Goal: Task Accomplishment & Management: Use online tool/utility

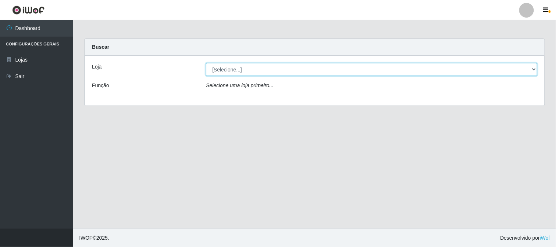
click at [237, 71] on select "[Selecione...] Casatudo BR" at bounding box center [371, 69] width 331 height 13
select select "197"
click at [206, 63] on select "[Selecione...] Casatudo BR" at bounding box center [371, 69] width 331 height 13
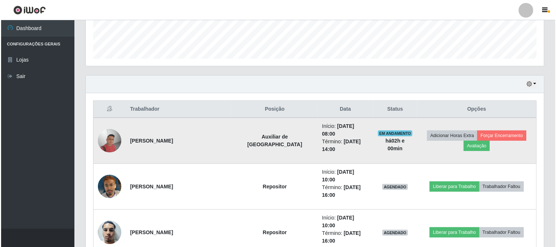
scroll to position [285, 0]
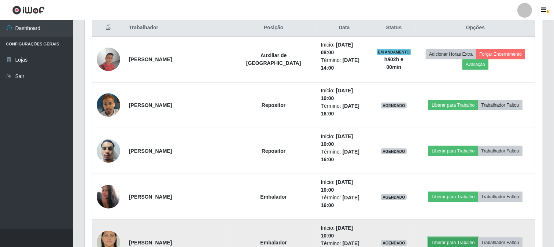
click at [435, 238] on button "Liberar para Trabalho" at bounding box center [454, 243] width 50 height 10
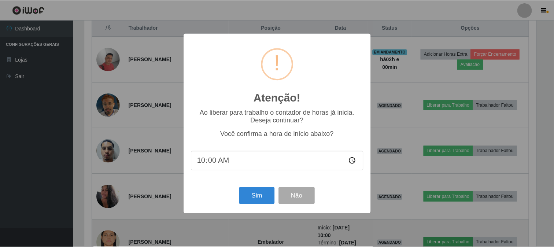
scroll to position [152, 454]
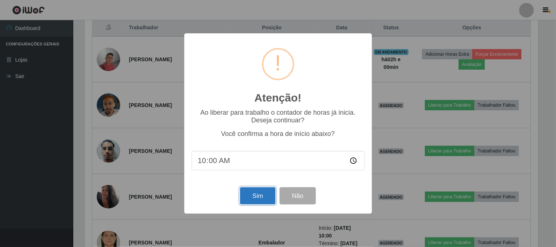
click at [247, 197] on button "Sim" at bounding box center [258, 195] width 36 height 17
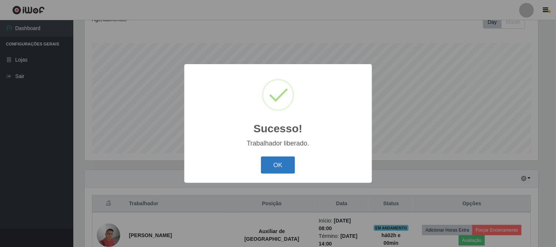
click at [271, 169] on button "OK" at bounding box center [278, 165] width 34 height 17
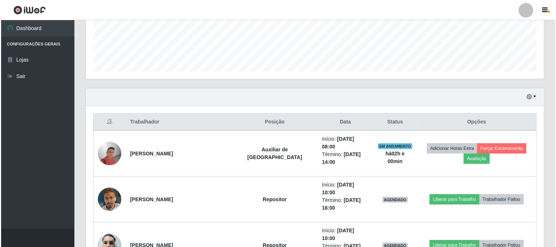
scroll to position [231, 0]
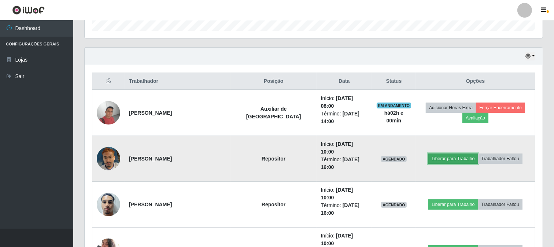
click at [462, 154] on button "Liberar para Trabalho" at bounding box center [454, 159] width 50 height 10
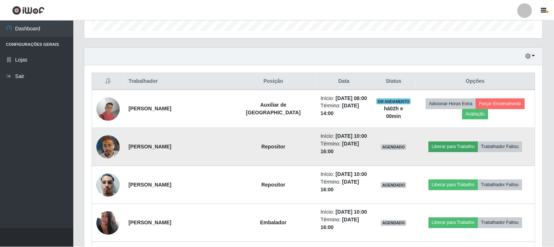
scroll to position [152, 454]
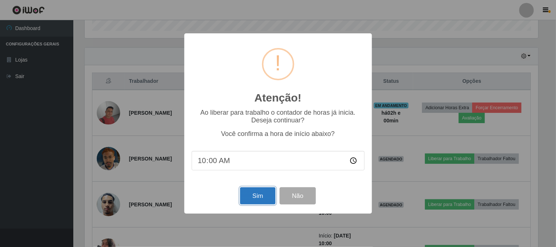
click at [270, 196] on button "Sim" at bounding box center [258, 195] width 36 height 17
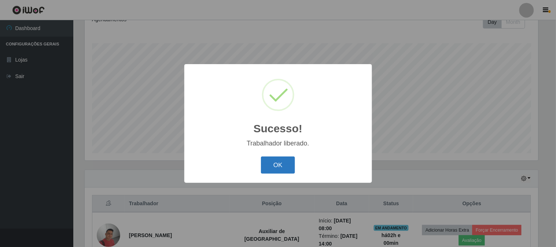
click at [265, 164] on button "OK" at bounding box center [278, 165] width 34 height 17
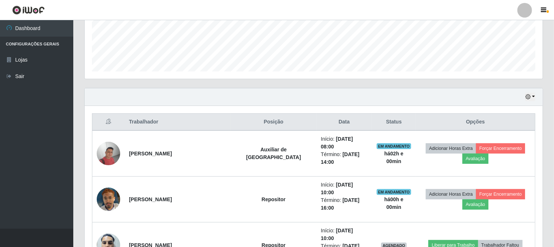
scroll to position [231, 0]
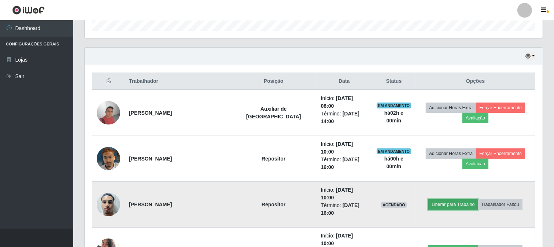
click at [457, 199] on button "Liberar para Trabalho" at bounding box center [454, 204] width 50 height 10
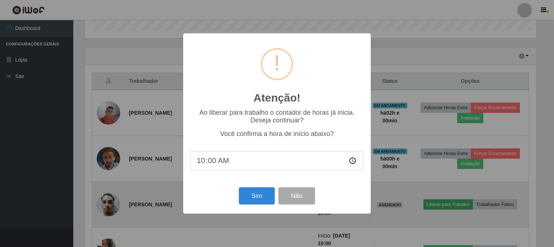
scroll to position [152, 454]
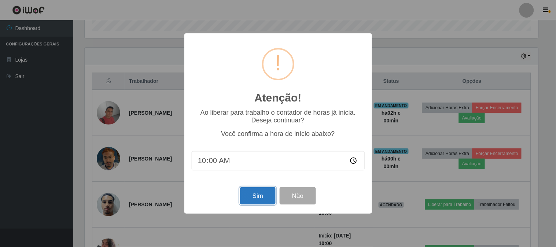
click at [260, 196] on button "Sim" at bounding box center [258, 195] width 36 height 17
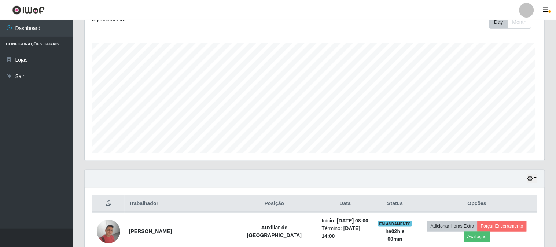
scroll to position [0, 0]
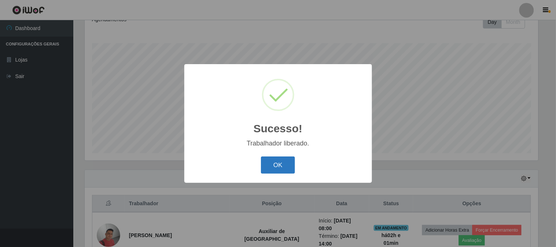
click at [282, 165] on button "OK" at bounding box center [278, 165] width 34 height 17
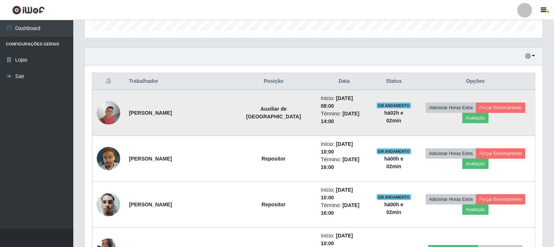
scroll to position [313, 0]
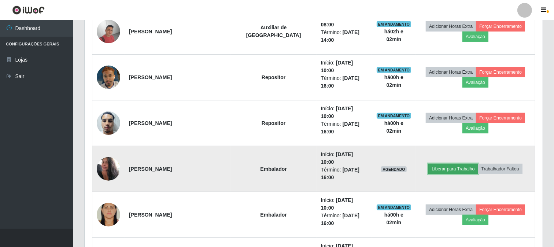
click at [453, 164] on button "Liberar para Trabalho" at bounding box center [454, 169] width 50 height 10
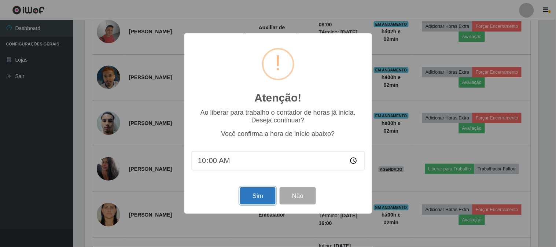
click at [260, 192] on button "Sim" at bounding box center [258, 195] width 36 height 17
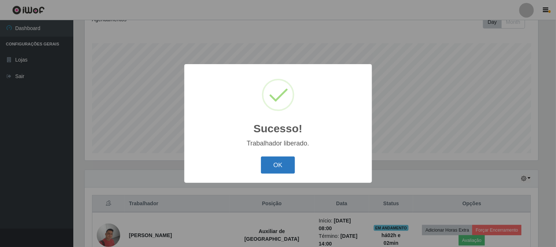
click at [282, 171] on button "OK" at bounding box center [278, 165] width 34 height 17
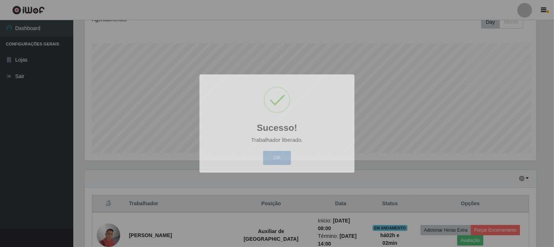
scroll to position [152, 458]
